Goal: Entertainment & Leisure: Browse casually

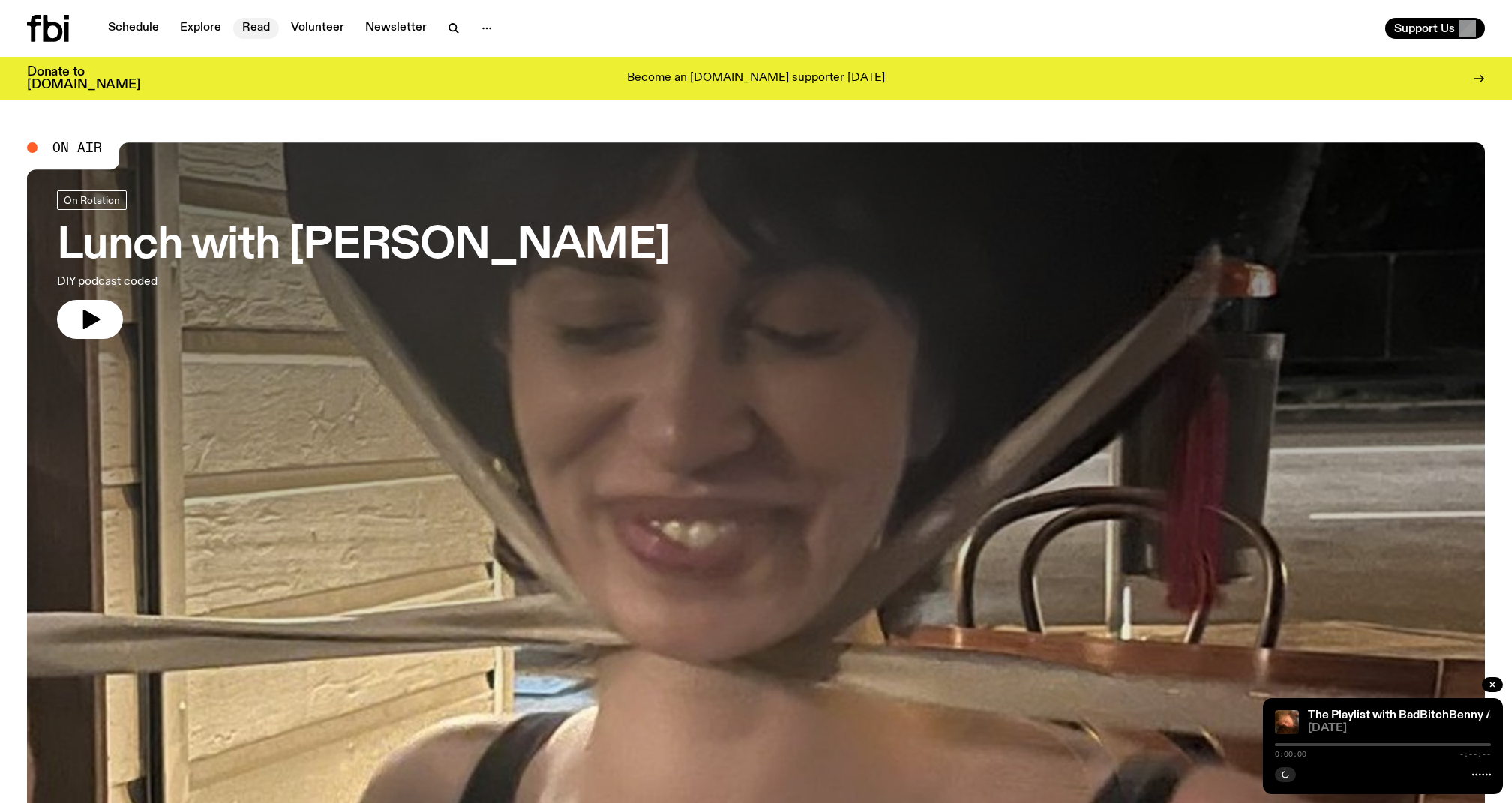
click at [260, 38] on nav "Schedule Explore Read Volunteer Newsletter" at bounding box center [300, 28] width 402 height 21
click at [260, 18] on link "Read" at bounding box center [256, 28] width 46 height 21
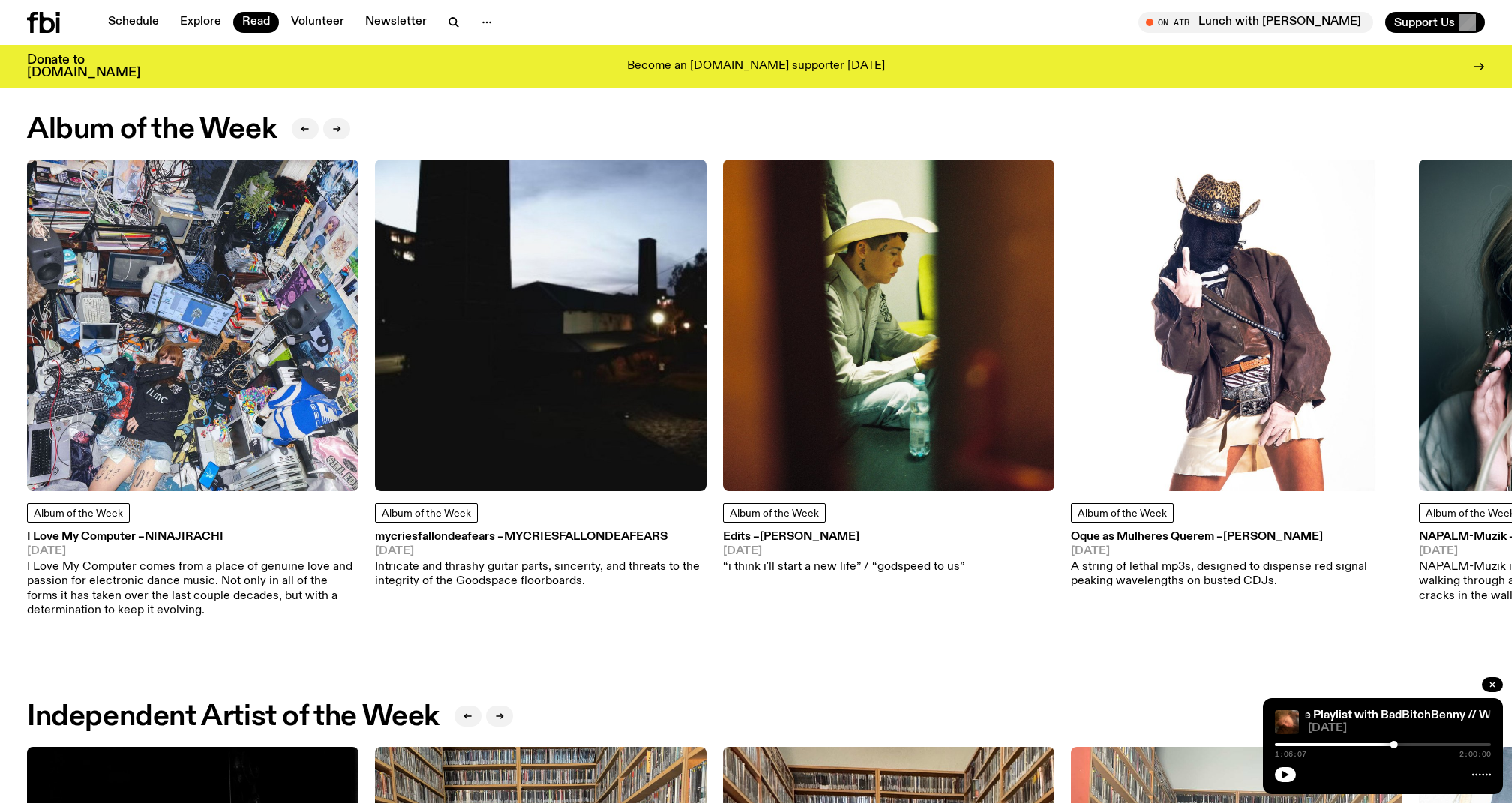
scroll to position [632, 0]
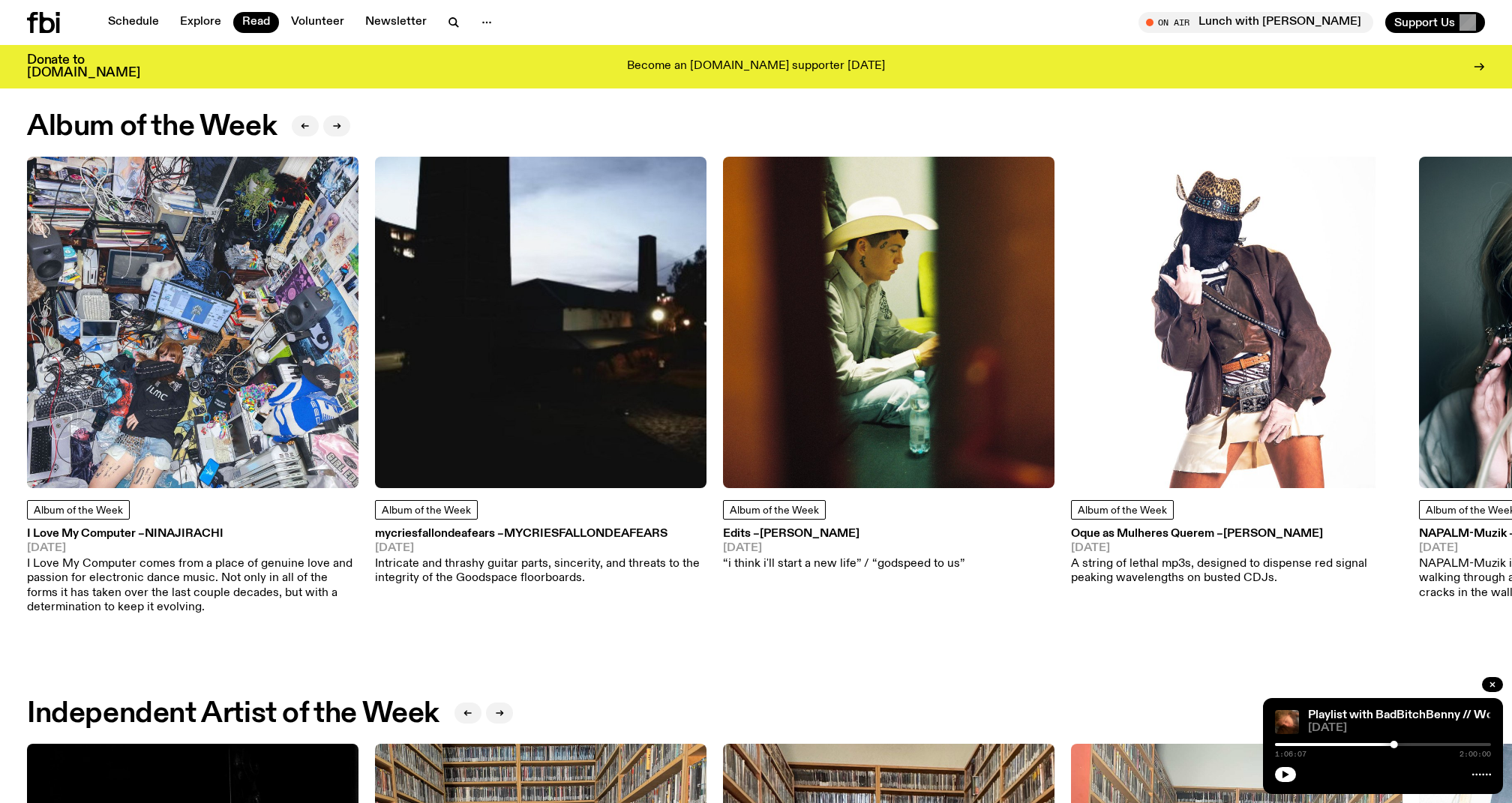
click at [209, 241] on img at bounding box center [193, 322] width 331 height 331
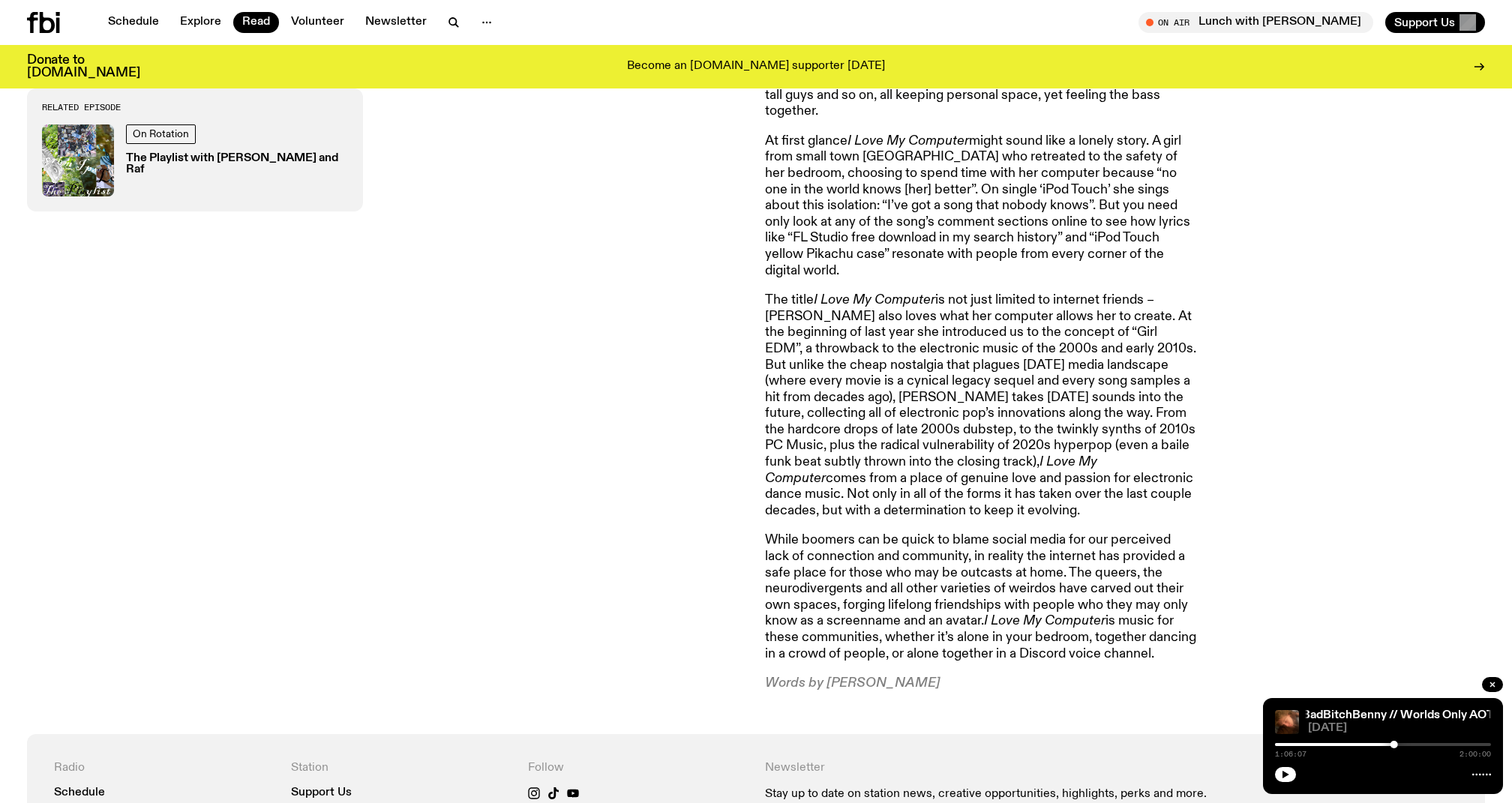
scroll to position [1022, 0]
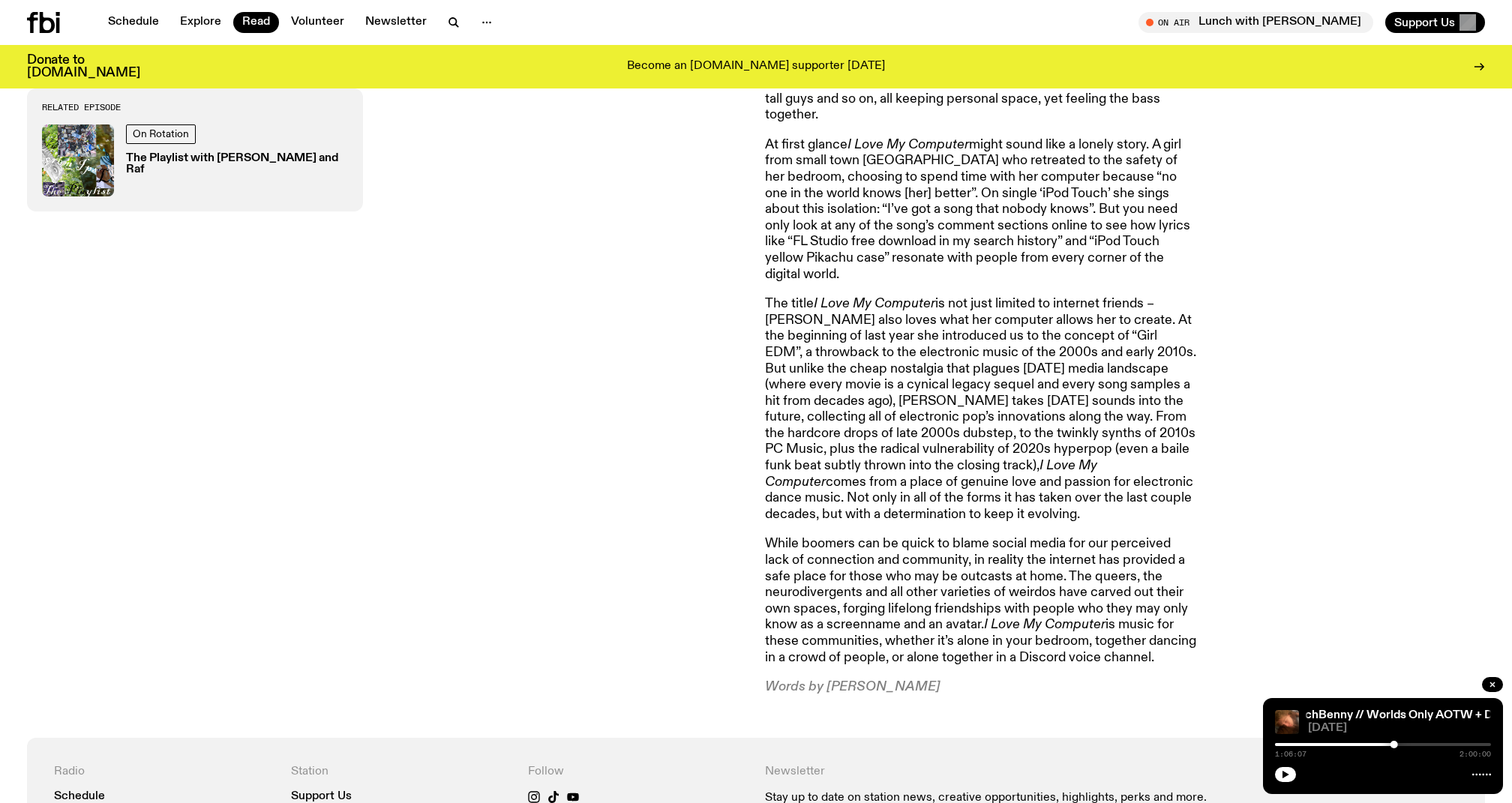
click at [1293, 231] on div "I was dancing alone in a corner at the I Love My Computer listening party becau…" at bounding box center [1124, 284] width 720 height 825
click at [1286, 248] on div "I was dancing alone in a corner at the I Love My Computer listening party becau…" at bounding box center [1124, 284] width 720 height 825
click at [1296, 176] on div "I was dancing alone in a corner at the I Love My Computer listening party becau…" at bounding box center [1124, 284] width 720 height 825
click at [1244, 208] on div "I was dancing alone in a corner at the I Love My Computer listening party becau…" at bounding box center [1124, 284] width 720 height 825
click at [1240, 208] on div "I was dancing alone in a corner at the I Love My Computer listening party becau…" at bounding box center [1124, 284] width 720 height 825
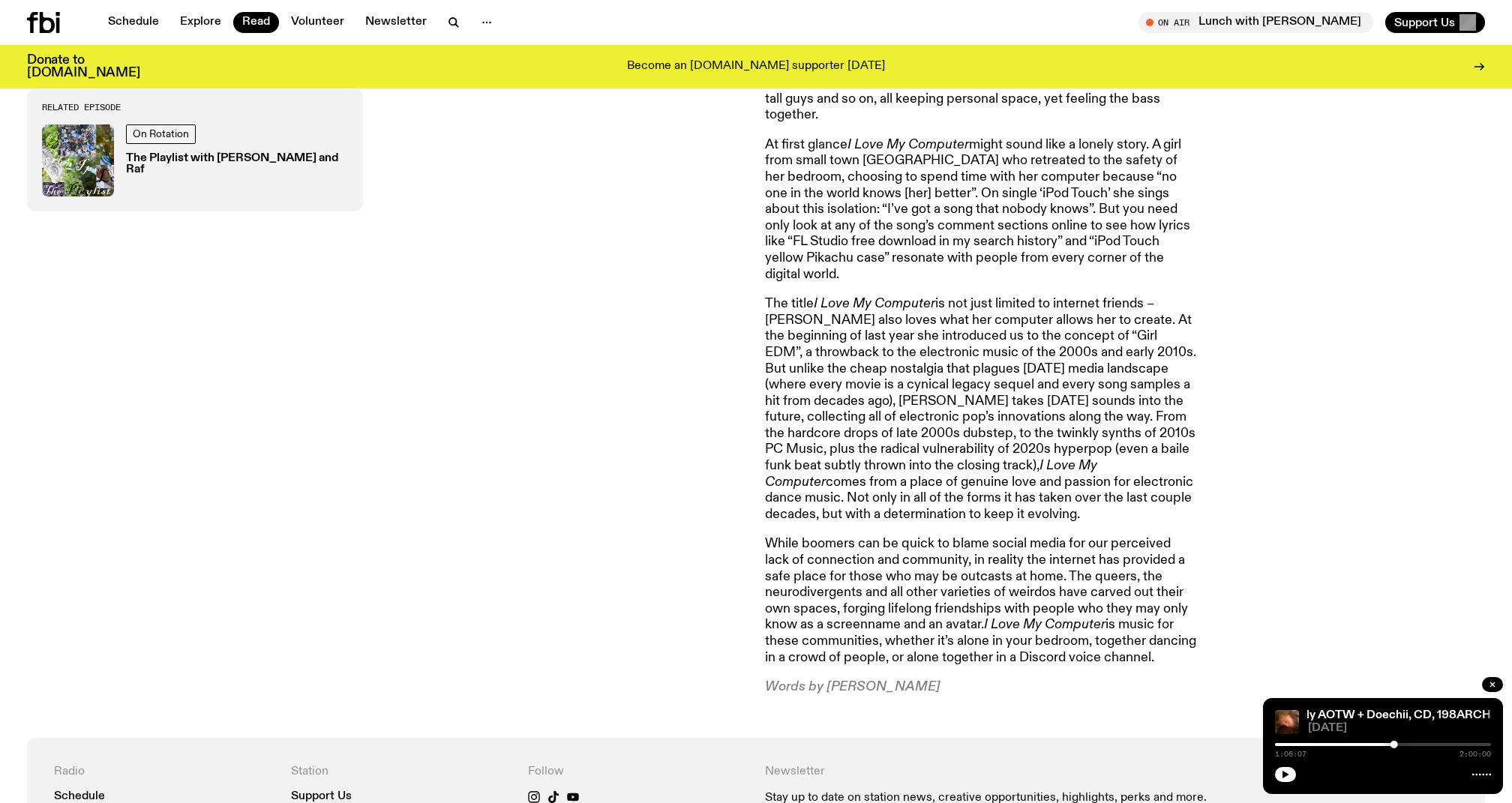
click at [1287, 202] on div "I was dancing alone in a corner at the I Love My Computer listening party becau…" at bounding box center [1124, 284] width 720 height 825
click at [1249, 235] on div "I was dancing alone in a corner at the I Love My Computer listening party becau…" at bounding box center [1124, 284] width 720 height 825
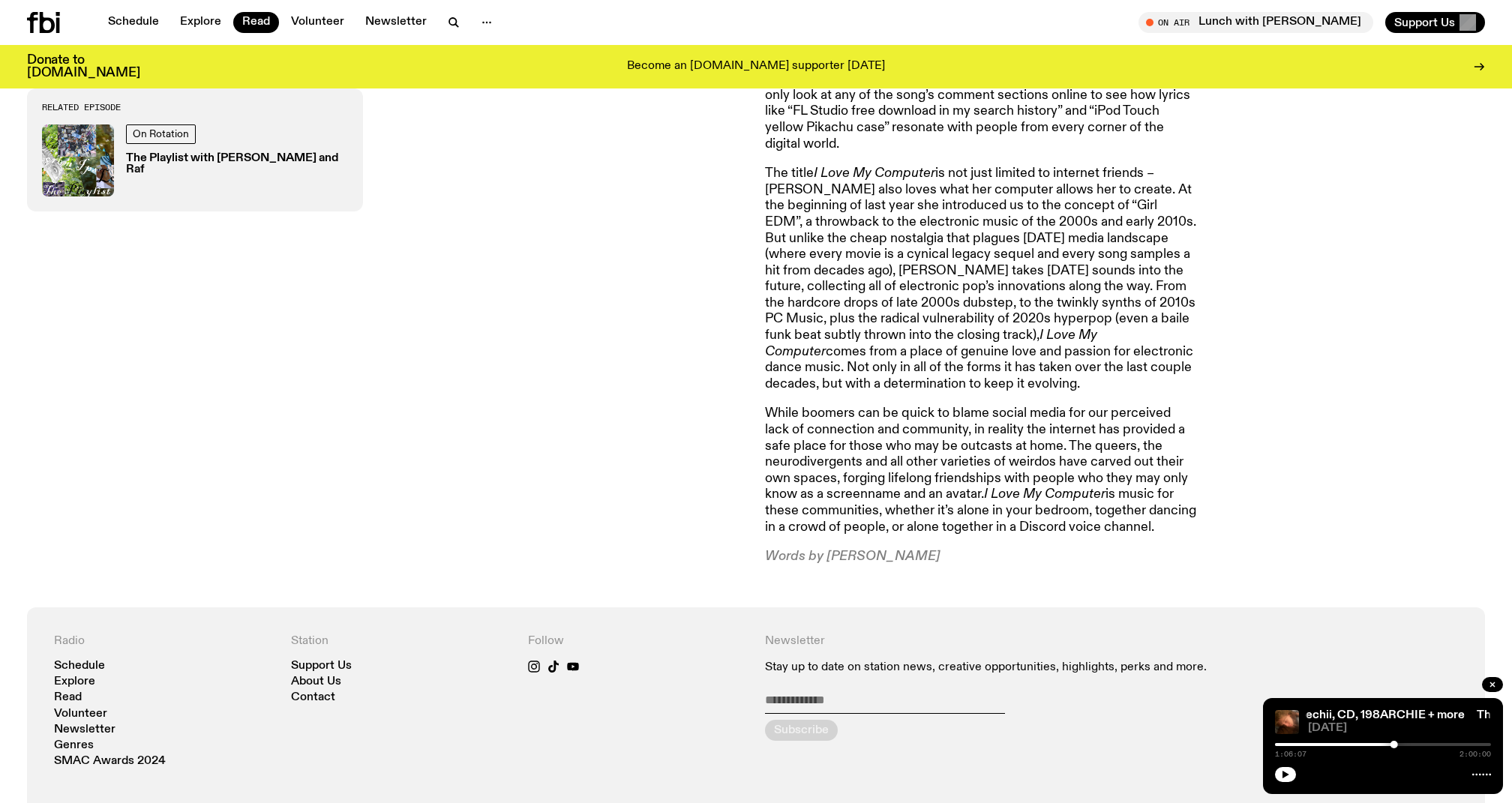
scroll to position [1153, 0]
